Goal: Task Accomplishment & Management: Manage account settings

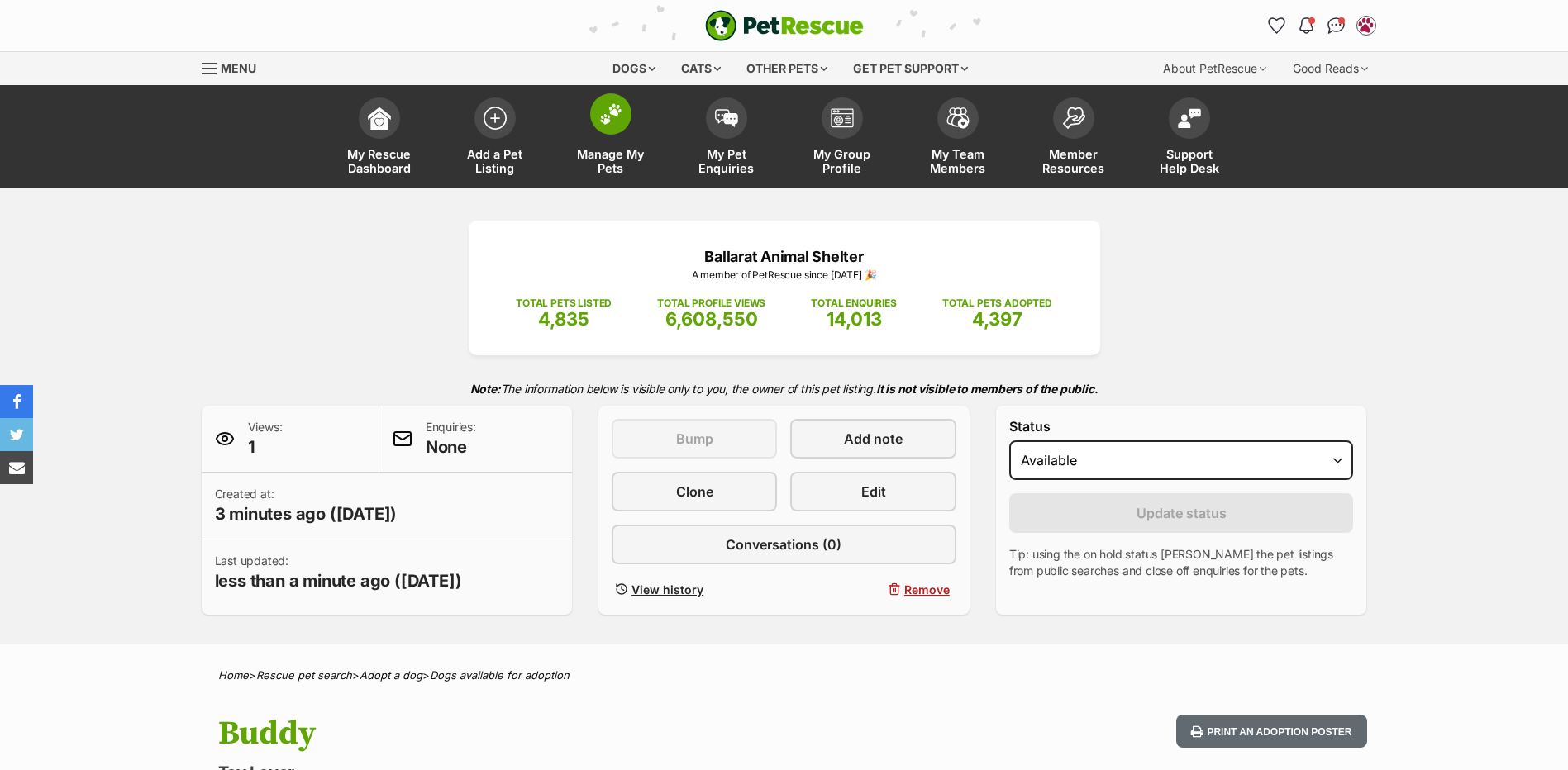
click at [624, 127] on span at bounding box center [611, 114] width 41 height 41
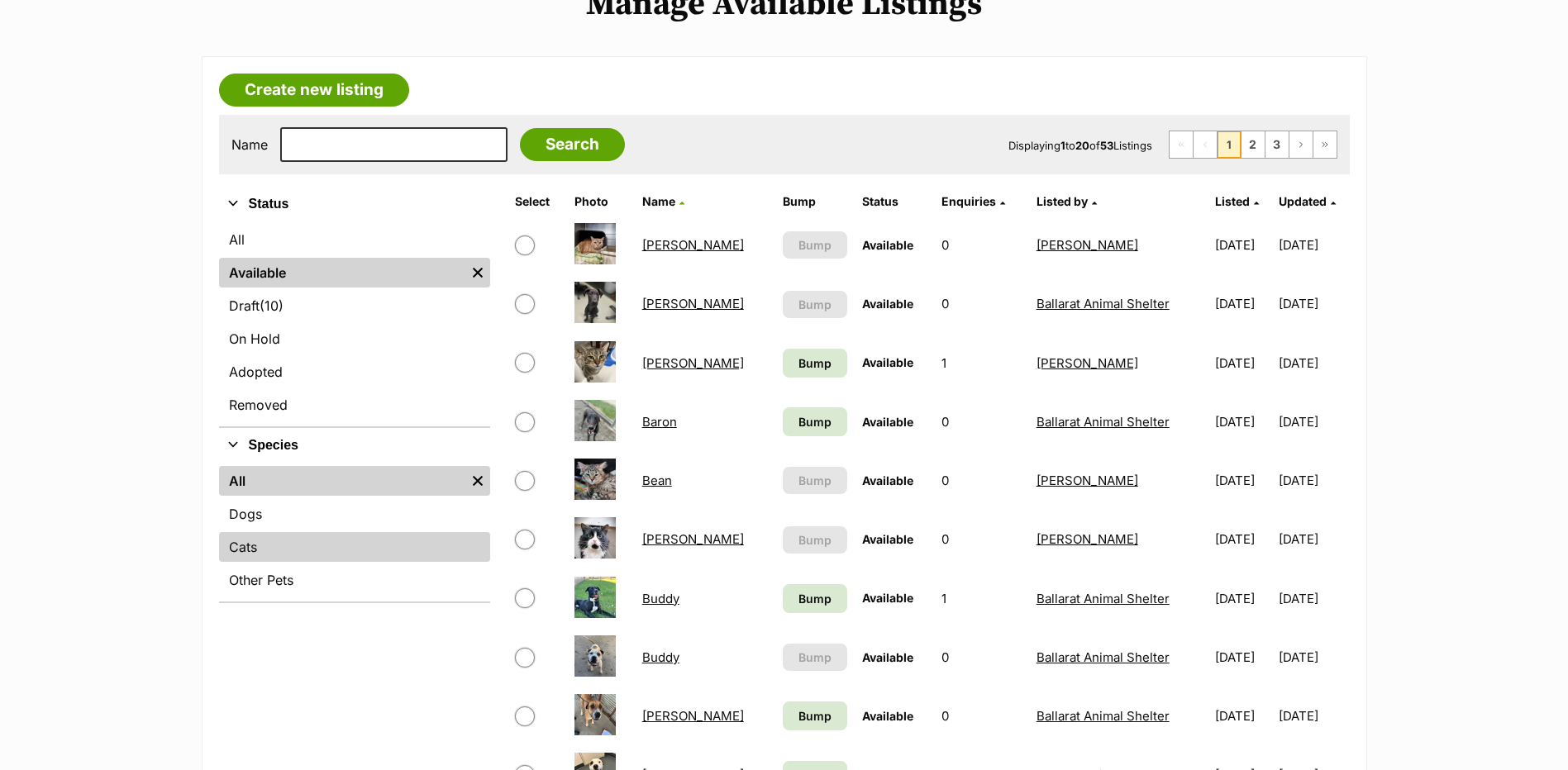
scroll to position [248, 0]
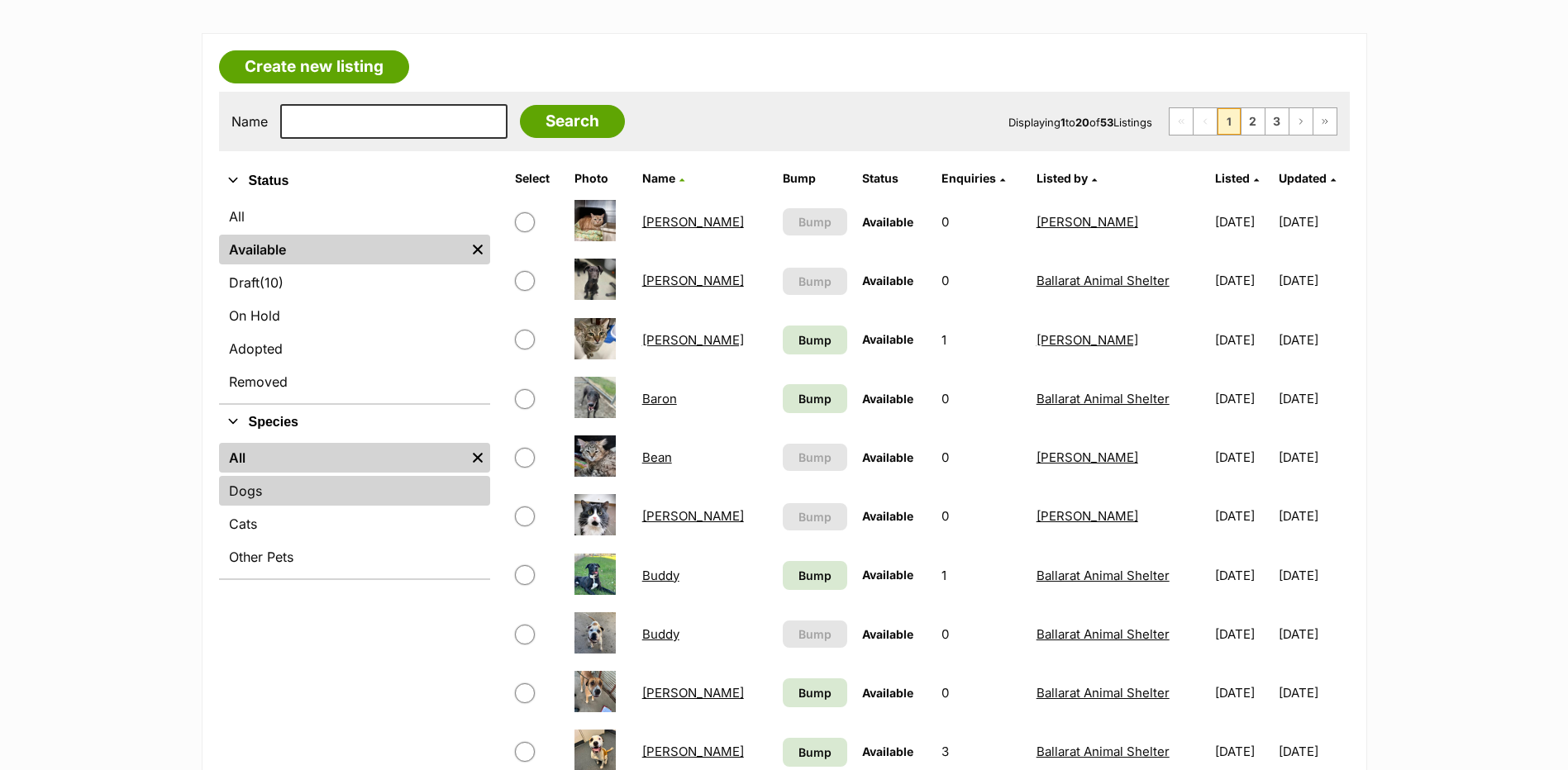
click at [302, 501] on link "Dogs" at bounding box center [354, 490] width 271 height 30
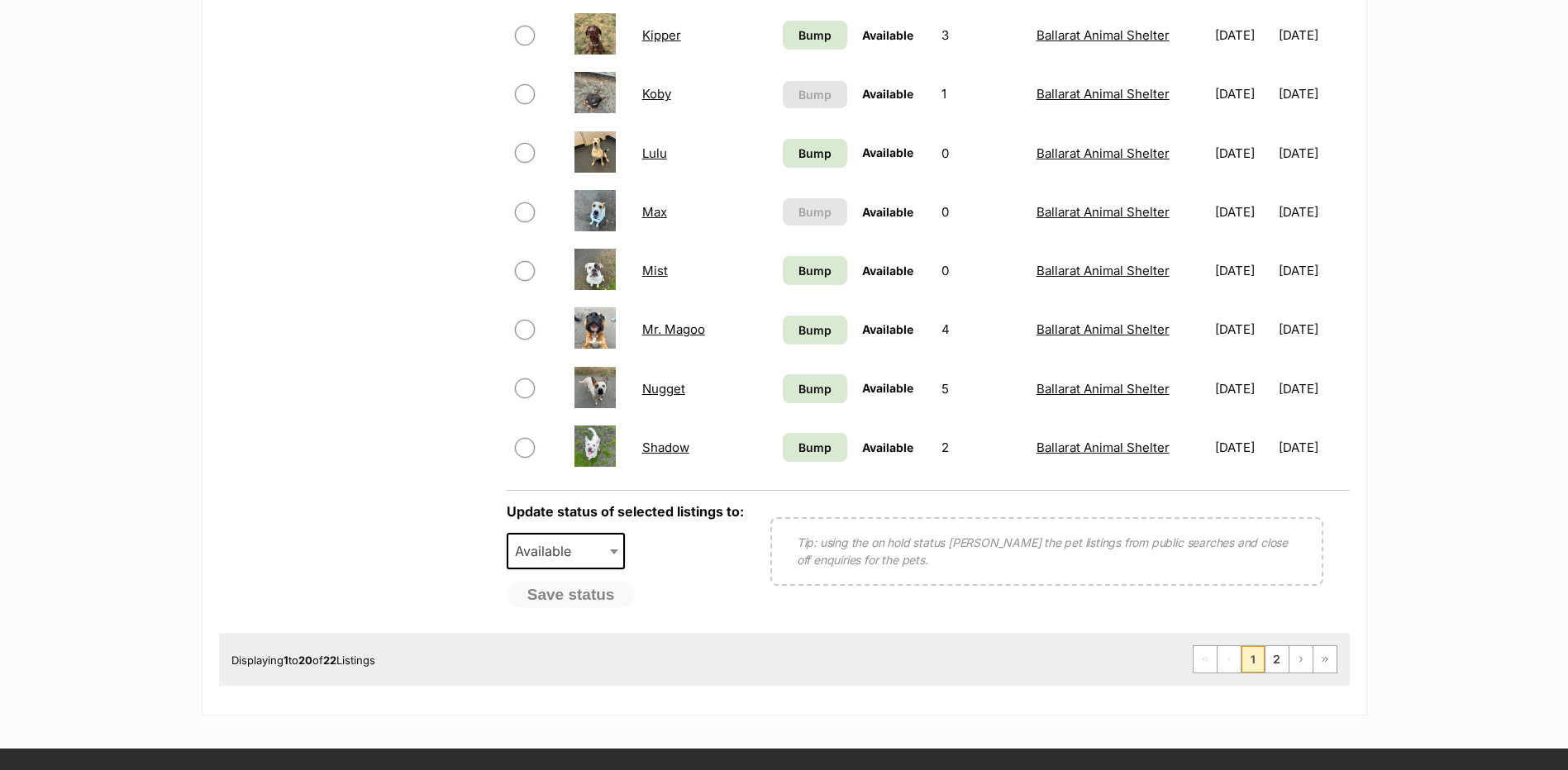
scroll to position [1157, 0]
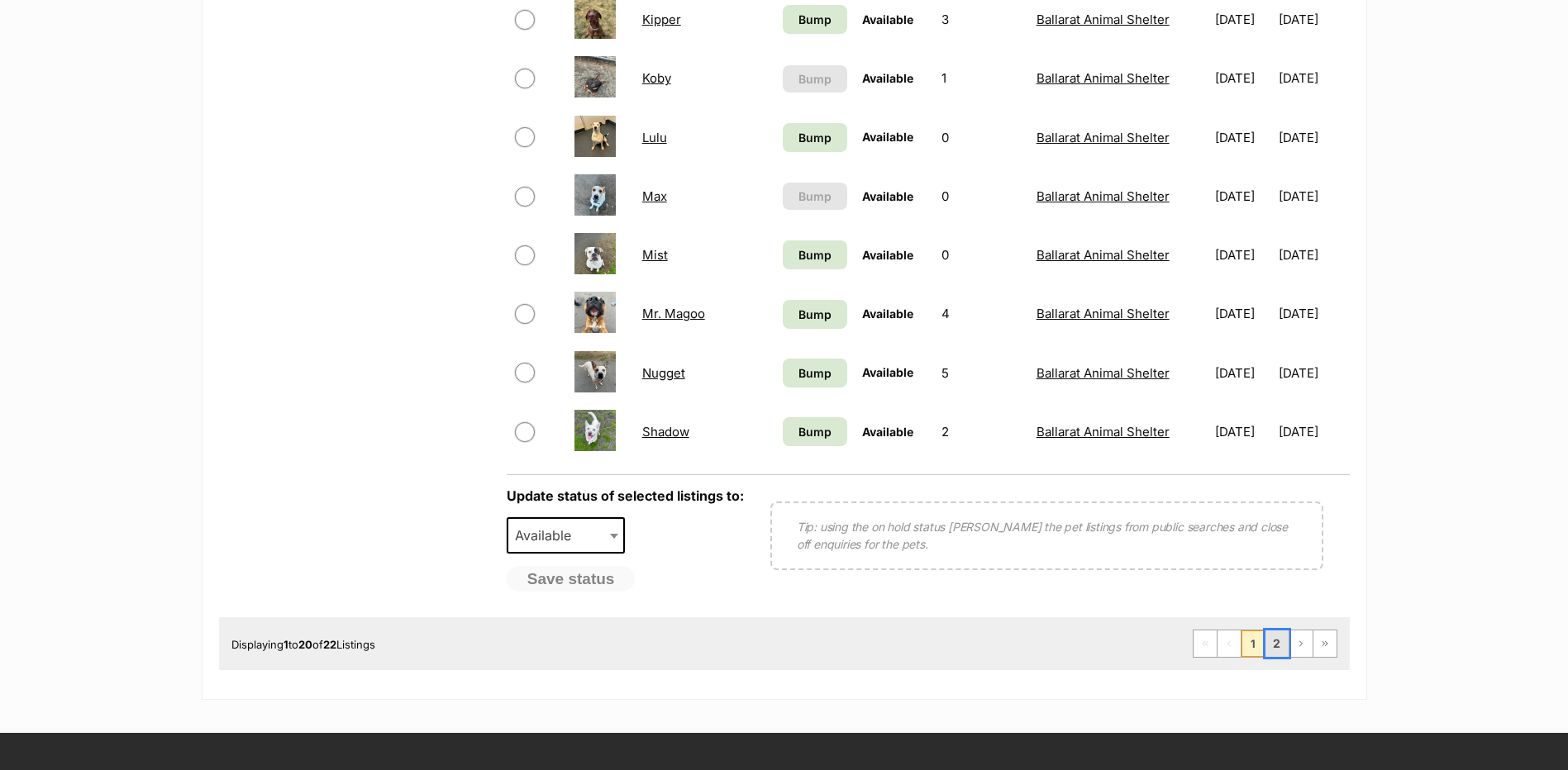
click at [1280, 649] on link "2" at bounding box center [1276, 643] width 23 height 26
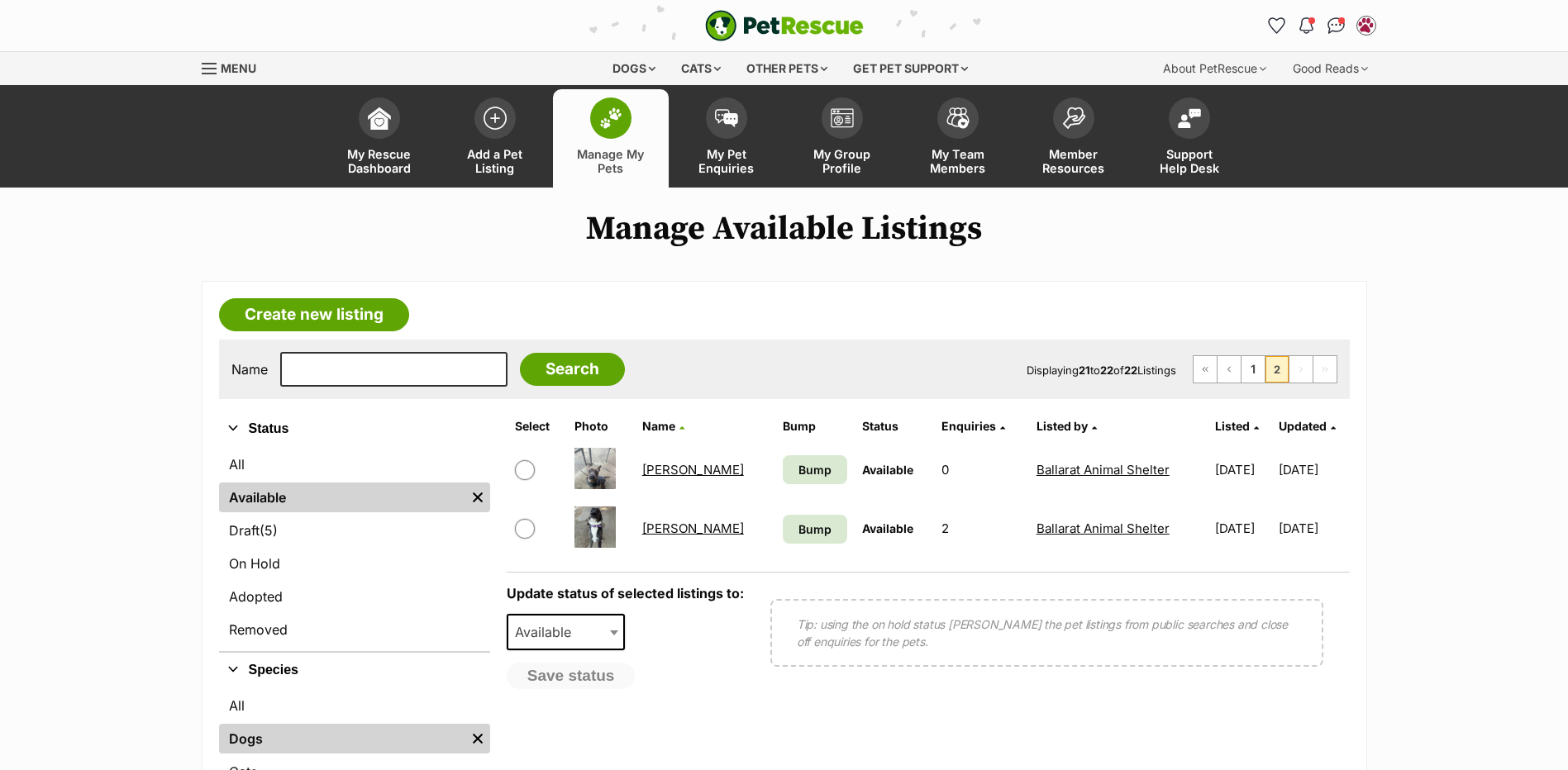
click at [665, 471] on link "Stella" at bounding box center [692, 470] width 102 height 16
